Goal: Register for event/course

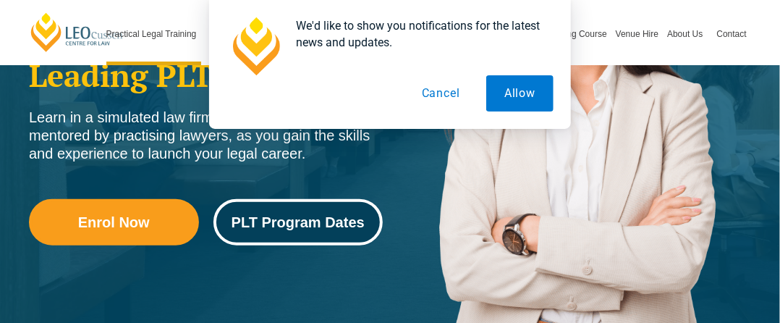
click at [268, 222] on span "PLT Program Dates" at bounding box center [298, 222] width 133 height 14
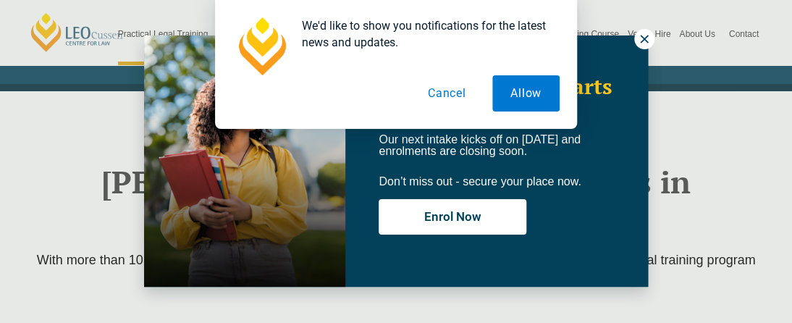
scroll to position [1855, 0]
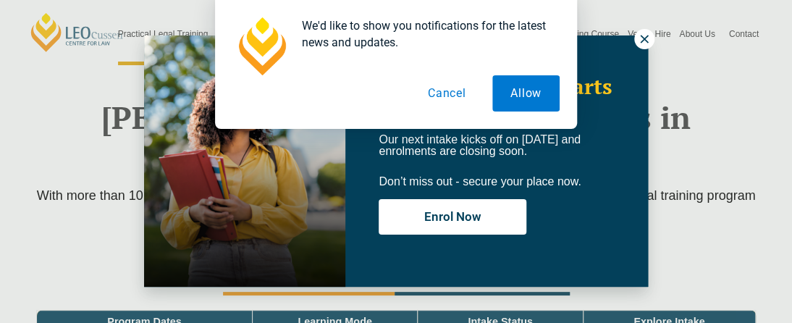
click at [447, 90] on button "Cancel" at bounding box center [447, 93] width 75 height 36
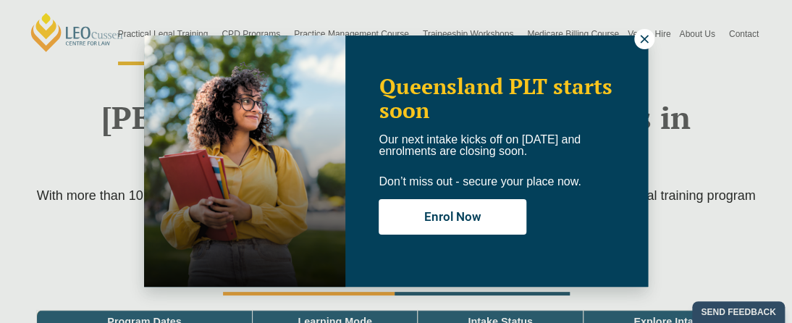
click at [655, 39] on div "Queensland PLT starts soon Our next intake kicks off on 22 September and enrolm…" at bounding box center [396, 161] width 792 height 323
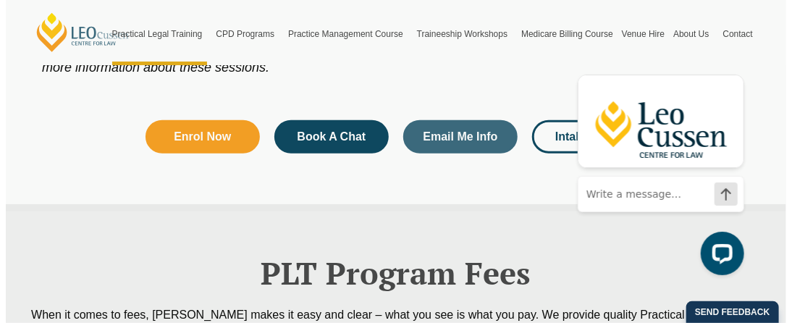
scroll to position [2434, 0]
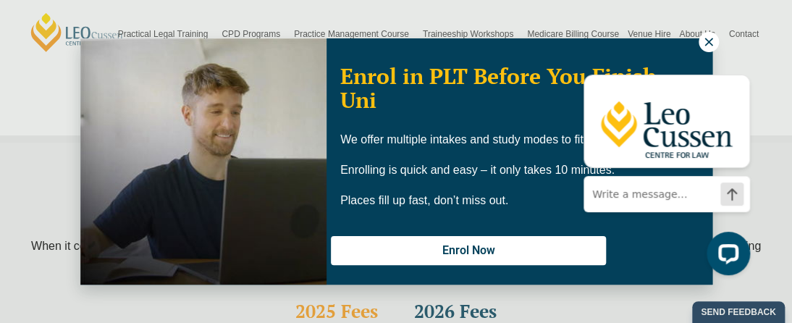
click at [705, 38] on icon at bounding box center [708, 41] width 13 height 13
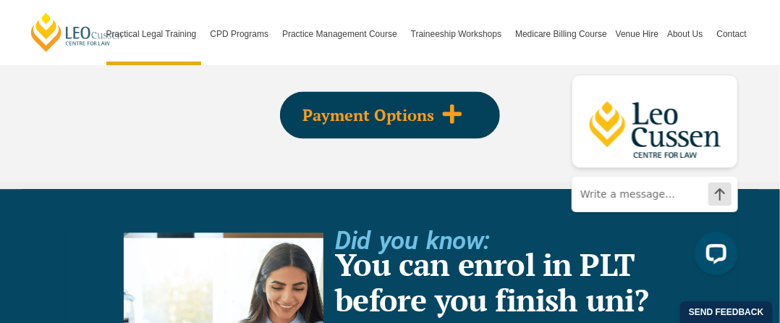
scroll to position [3077, 0]
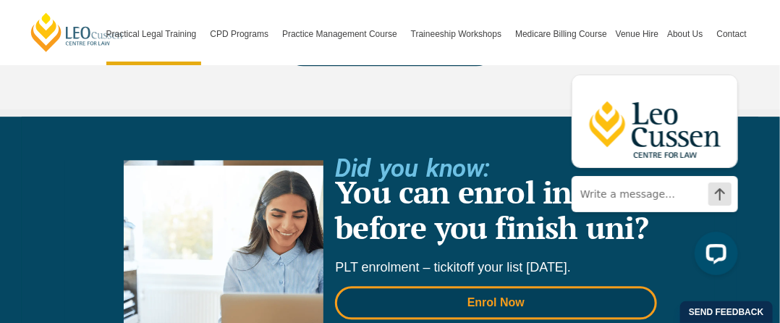
click at [471, 297] on span "Enrol Now" at bounding box center [495, 303] width 57 height 12
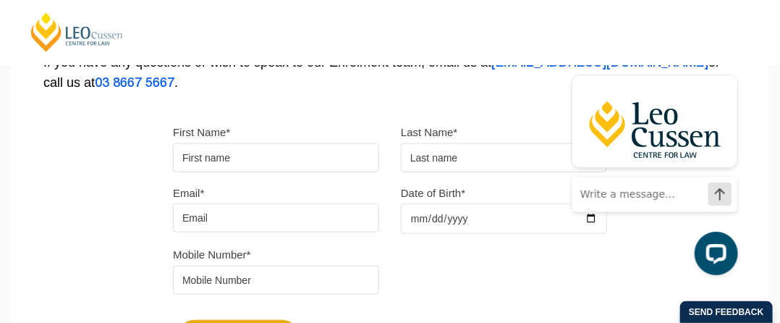
scroll to position [289, 0]
